Goal: Task Accomplishment & Management: Complete application form

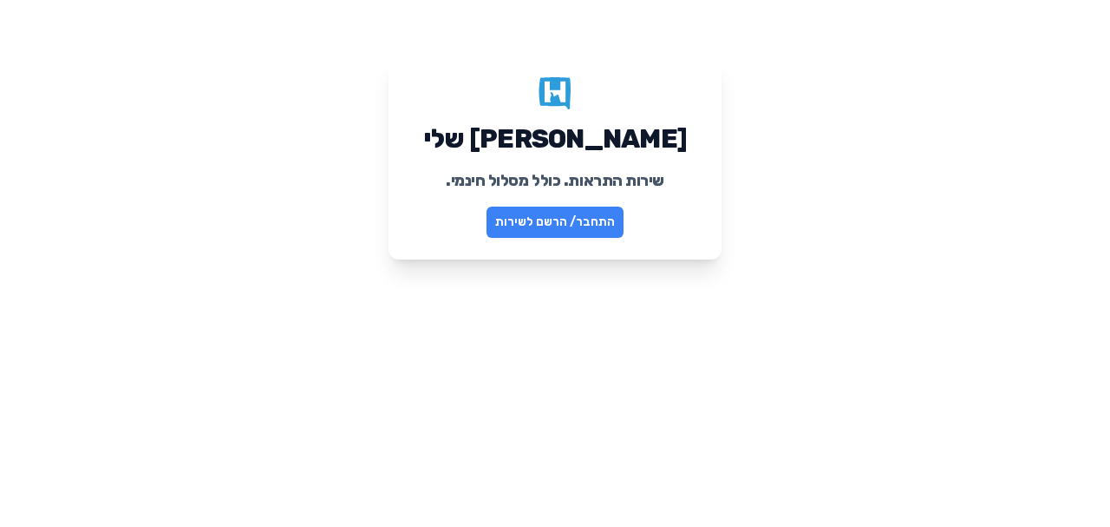
click at [547, 222] on link "התחבר/ הרשם לשירות" at bounding box center [555, 221] width 137 height 31
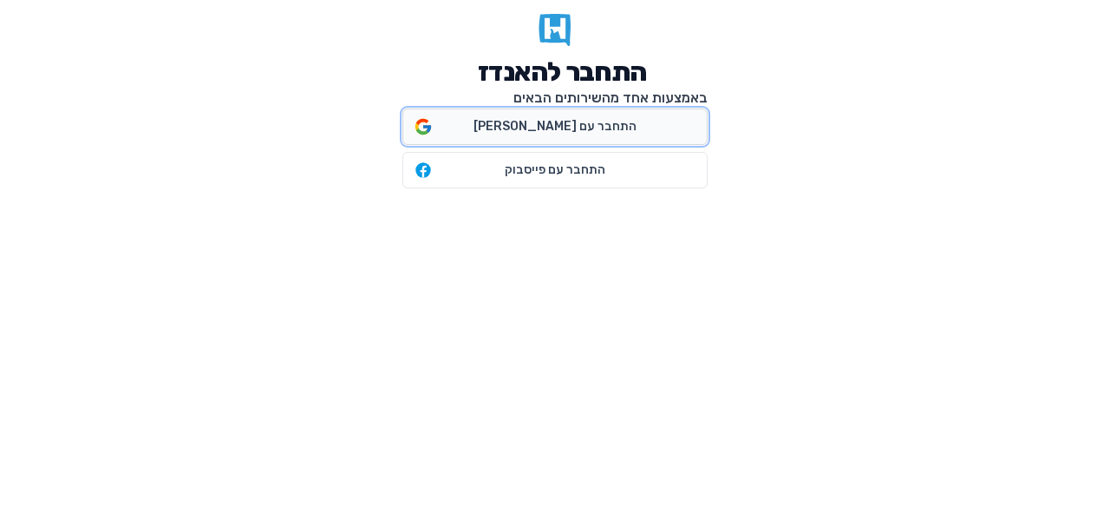
click at [564, 131] on span "התחבר עם [PERSON_NAME]" at bounding box center [555, 126] width 163 height 17
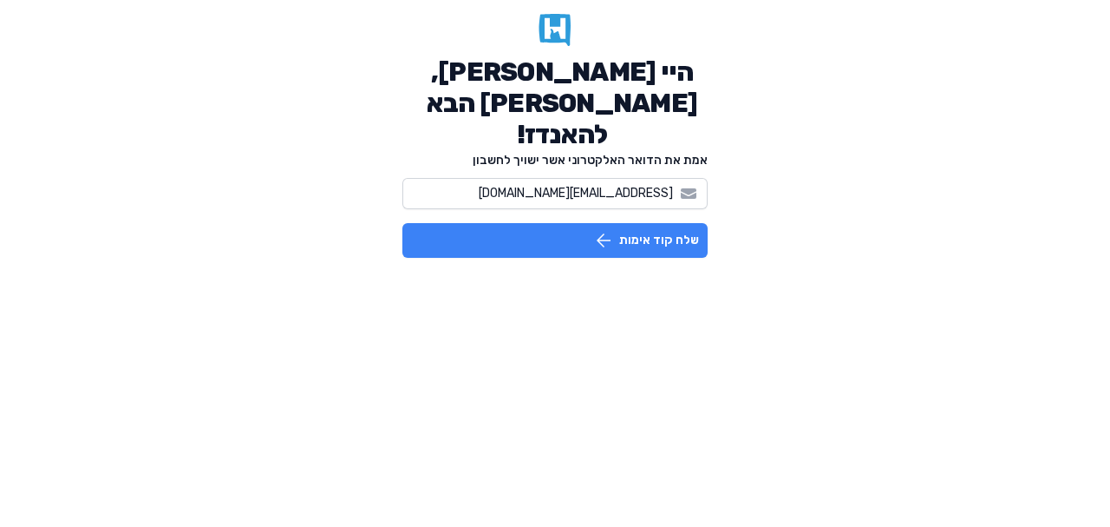
click at [634, 223] on button "שלח קוד אימות" at bounding box center [555, 240] width 305 height 35
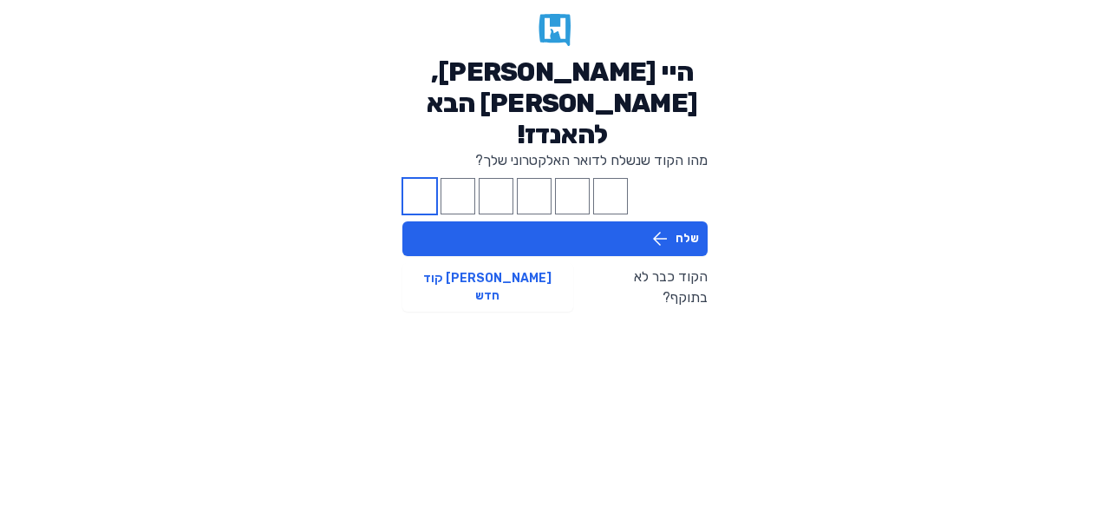
click at [426, 178] on input "Please enter OTP character 1" at bounding box center [420, 196] width 35 height 36
type input "6"
type input "7"
type input "5"
type input "6"
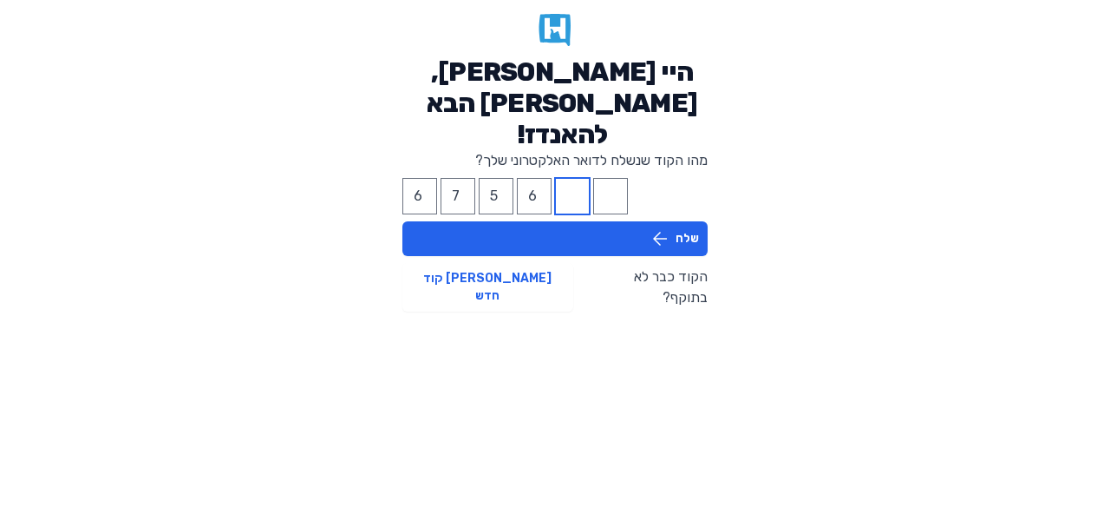
type input "0"
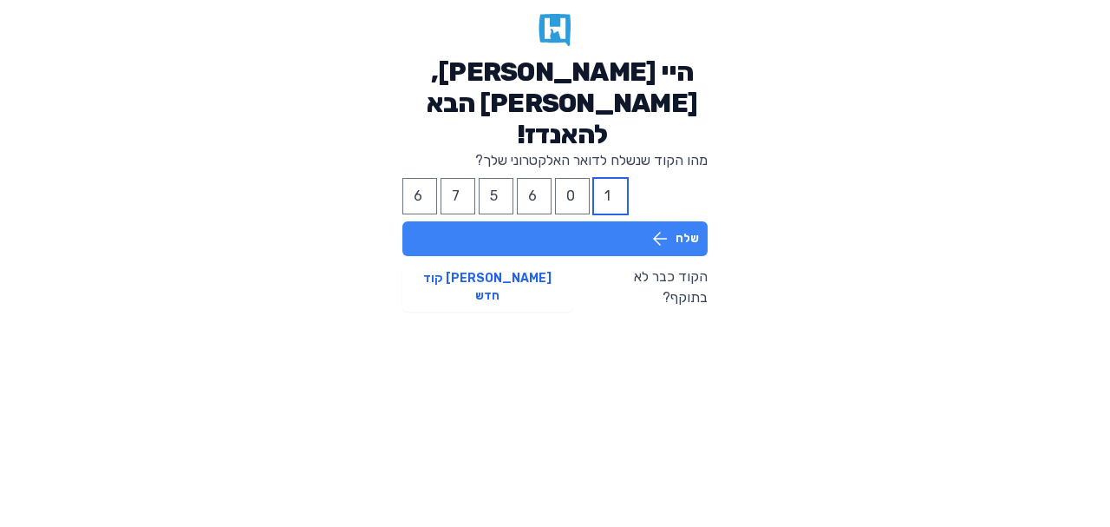
type input "1"
click at [675, 221] on button "שלח" at bounding box center [555, 238] width 305 height 35
